Goal: Task Accomplishment & Management: Manage account settings

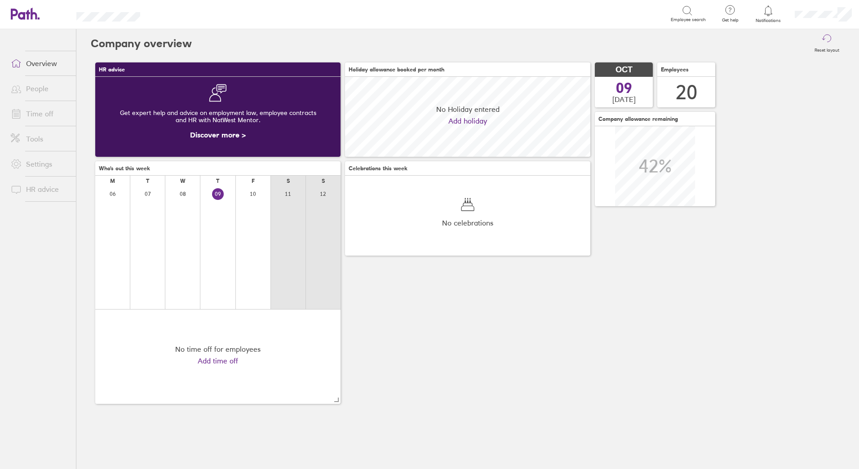
scroll to position [80, 245]
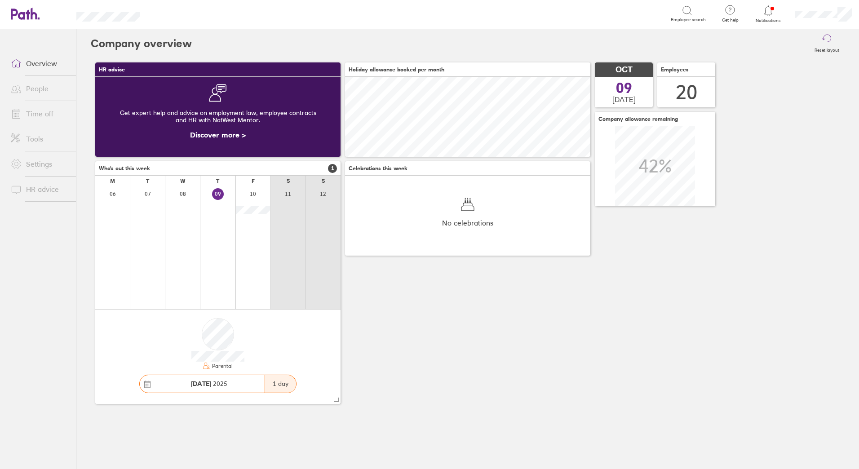
click at [38, 139] on link "Tools" at bounding box center [40, 139] width 72 height 18
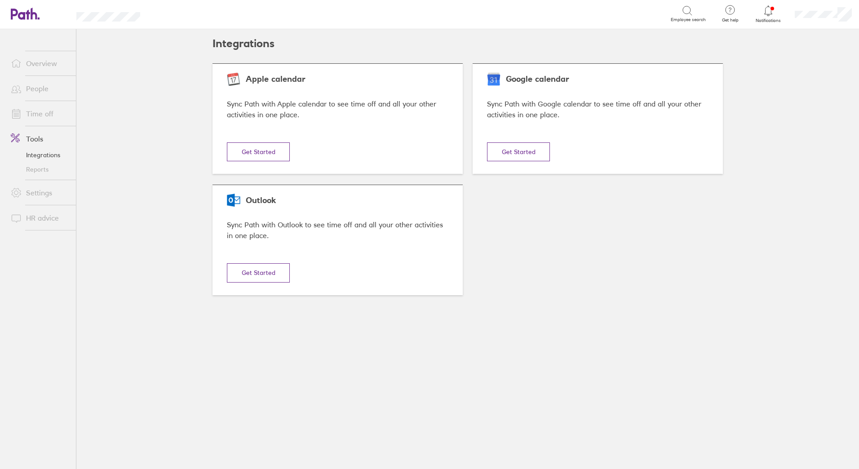
click at [38, 169] on link "Reports" at bounding box center [40, 169] width 72 height 14
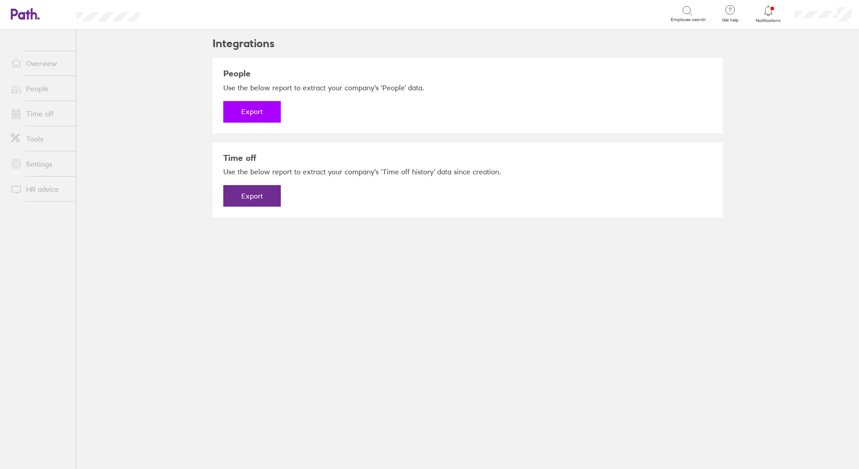
click at [254, 111] on button "Export" at bounding box center [251, 112] width 57 height 22
click at [255, 187] on button "Export" at bounding box center [251, 196] width 57 height 22
click at [251, 113] on link "Download" at bounding box center [251, 112] width 57 height 22
click at [256, 197] on link "Download" at bounding box center [251, 196] width 57 height 22
drag, startPoint x: 136, startPoint y: 81, endPoint x: 141, endPoint y: 33, distance: 47.9
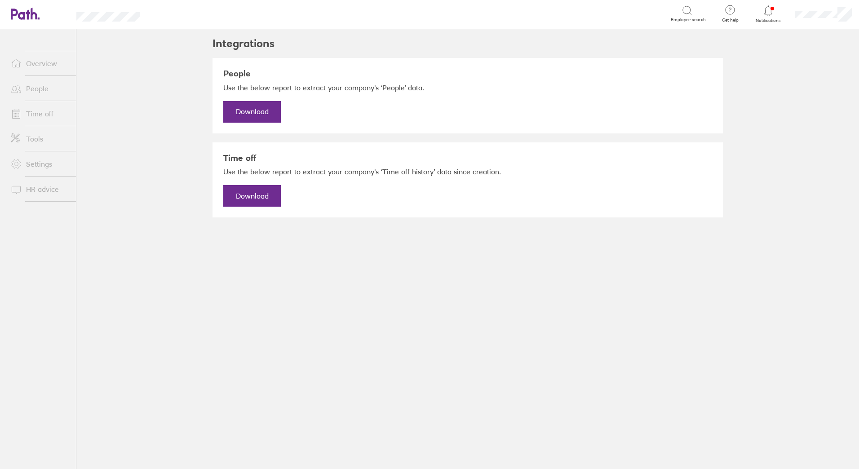
click at [137, 81] on main "Integrations People Use the below report to extract your company's ‘People’ dat…" at bounding box center [467, 249] width 782 height 440
click at [247, 111] on link "Download" at bounding box center [251, 112] width 57 height 22
click at [684, 13] on icon at bounding box center [687, 10] width 11 height 11
click at [688, 8] on icon at bounding box center [687, 10] width 11 height 11
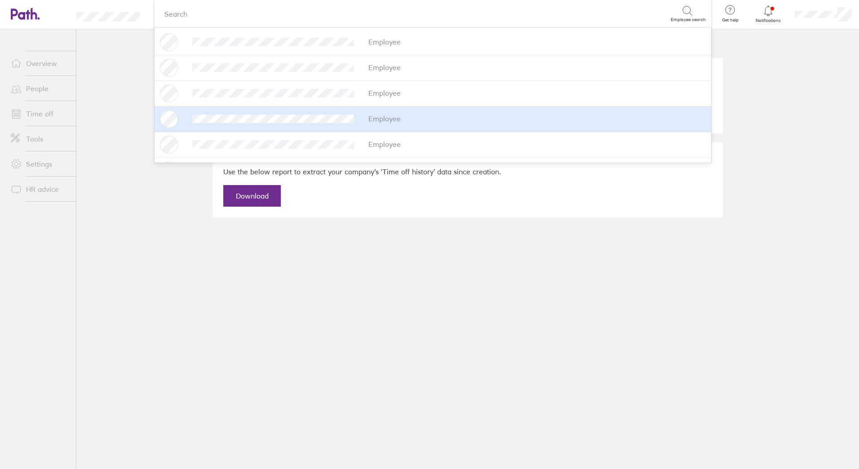
click at [46, 113] on link "Time off" at bounding box center [40, 114] width 72 height 18
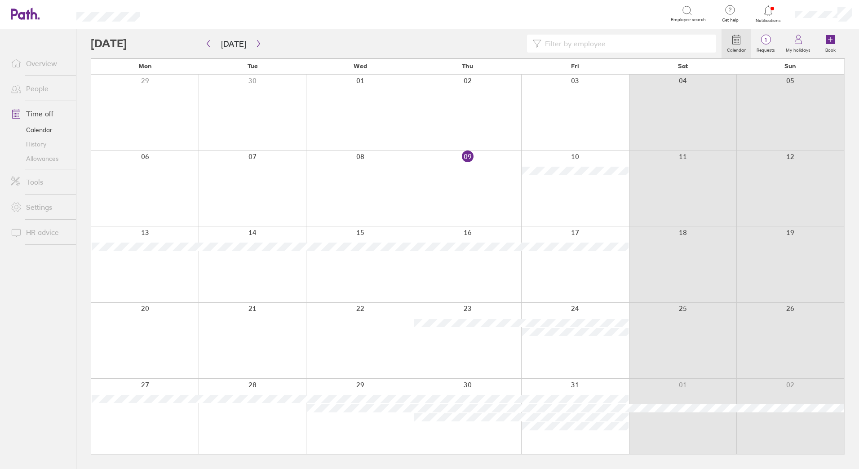
click at [40, 62] on link "Overview" at bounding box center [40, 63] width 72 height 18
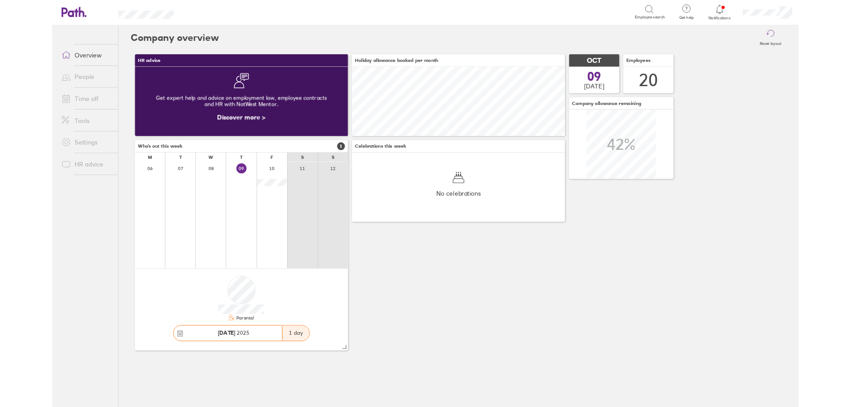
scroll to position [80, 245]
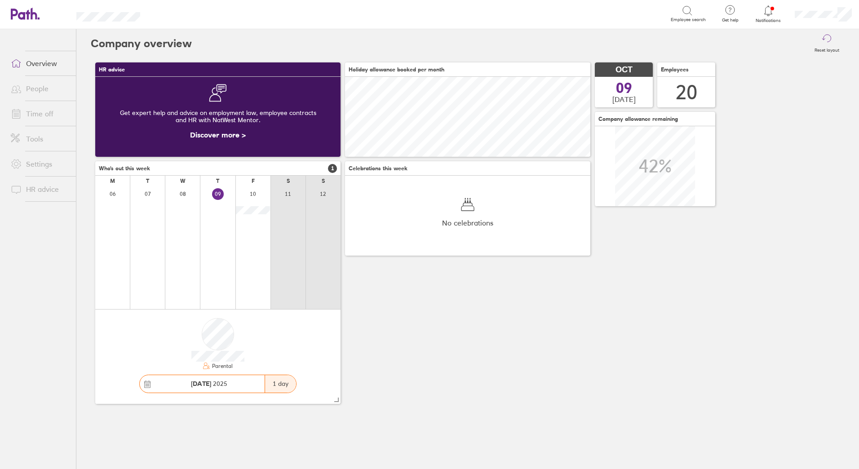
click at [37, 161] on link "Settings" at bounding box center [40, 164] width 72 height 18
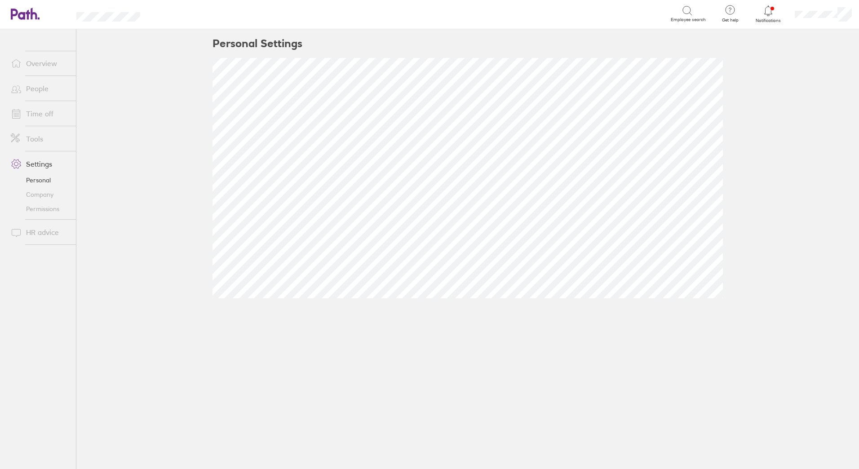
click at [37, 208] on link "Permissions" at bounding box center [40, 209] width 72 height 14
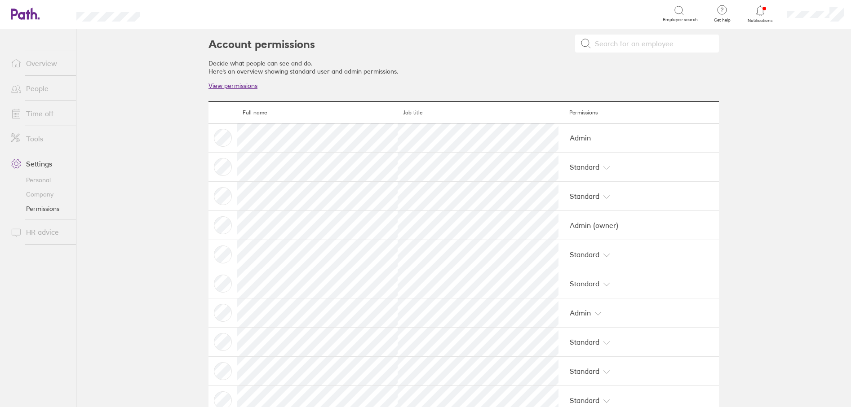
click at [31, 114] on link "Time off" at bounding box center [40, 114] width 72 height 18
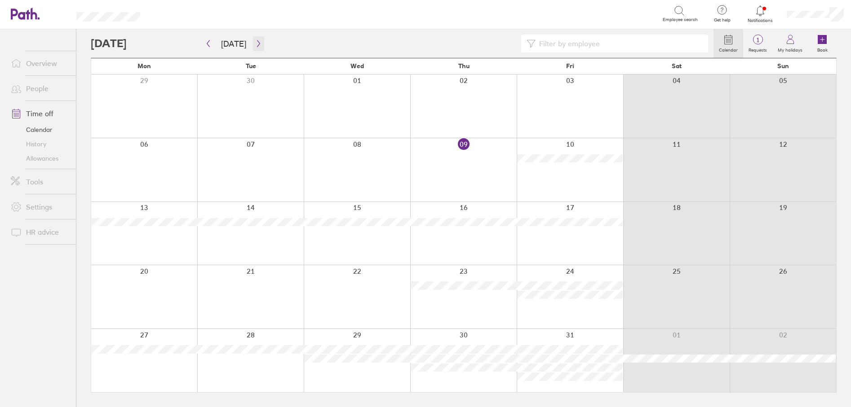
click at [256, 40] on icon "button" at bounding box center [258, 43] width 7 height 7
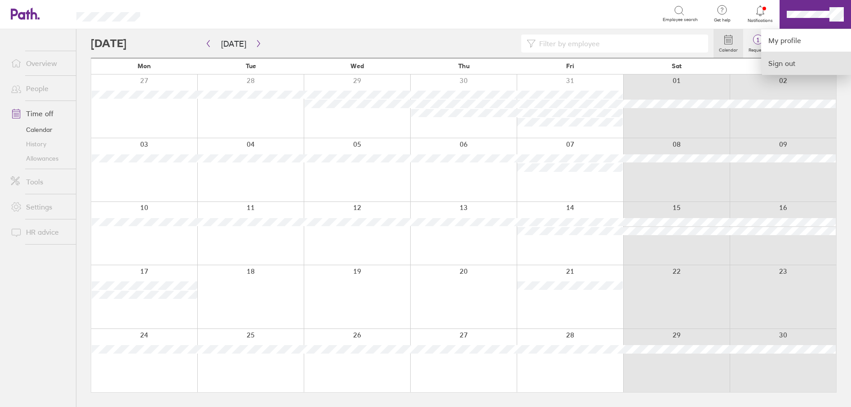
click at [789, 65] on link "Sign out" at bounding box center [806, 63] width 90 height 22
